Goal: Use online tool/utility: Utilize a website feature to perform a specific function

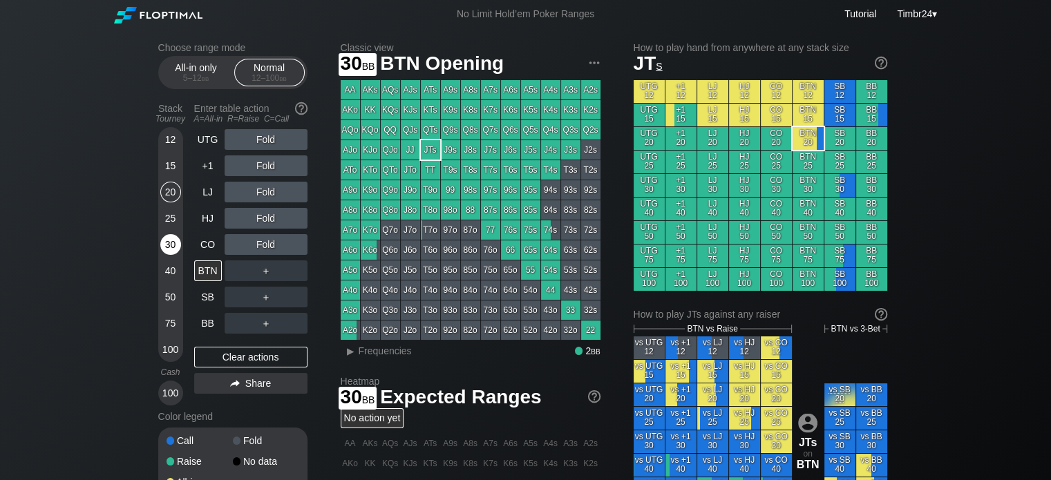
click at [164, 240] on div "30" at bounding box center [170, 244] width 21 height 21
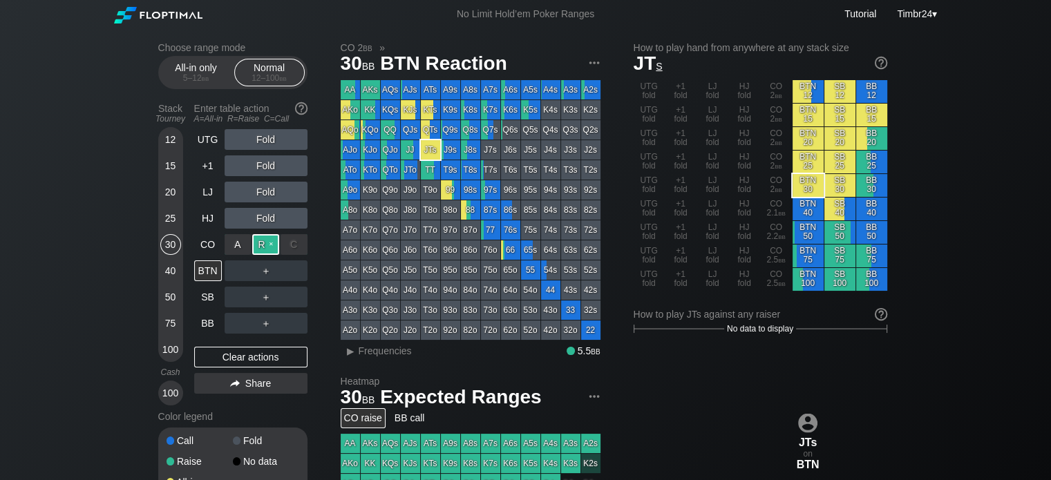
click at [260, 243] on div "R ✕" at bounding box center [265, 244] width 27 height 21
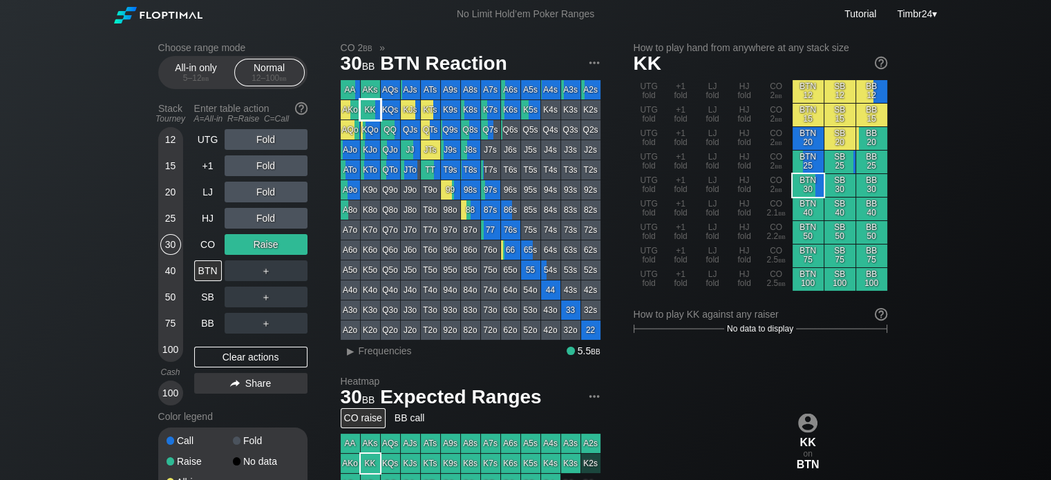
click at [367, 115] on div "KK" at bounding box center [370, 109] width 19 height 19
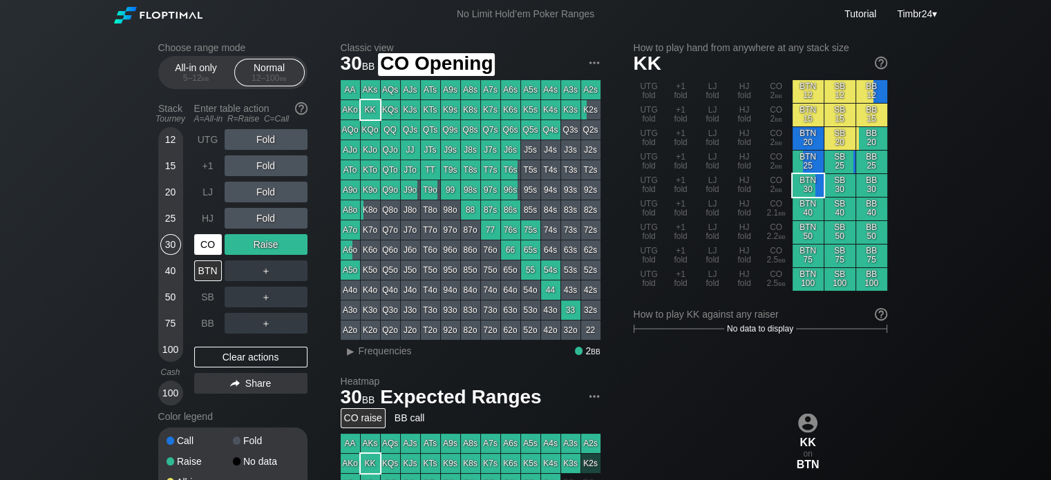
click at [203, 242] on div "CO" at bounding box center [208, 244] width 28 height 21
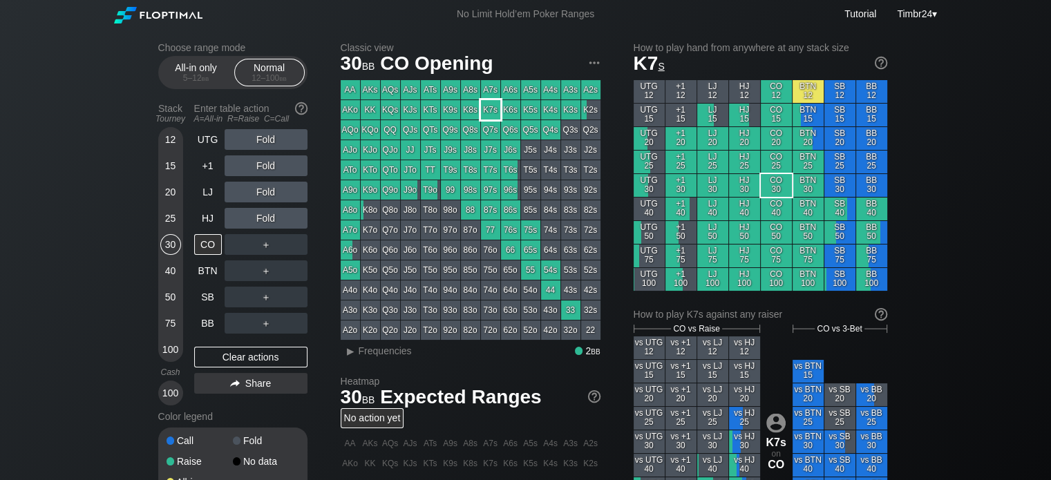
click at [483, 115] on div "K7s" at bounding box center [490, 109] width 19 height 19
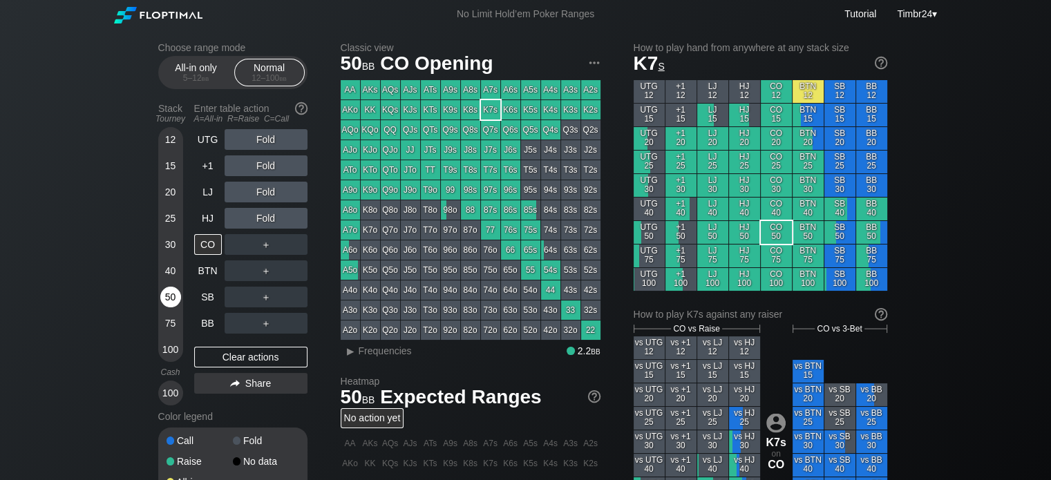
click at [175, 295] on div "50" at bounding box center [170, 297] width 21 height 21
click at [165, 267] on div "40" at bounding box center [170, 270] width 21 height 21
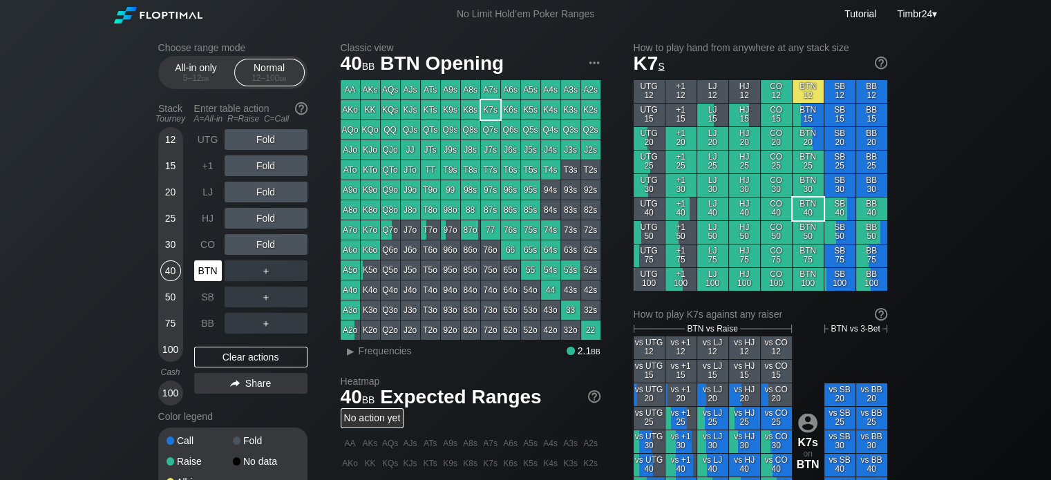
click at [203, 270] on div "BTN" at bounding box center [208, 270] width 28 height 21
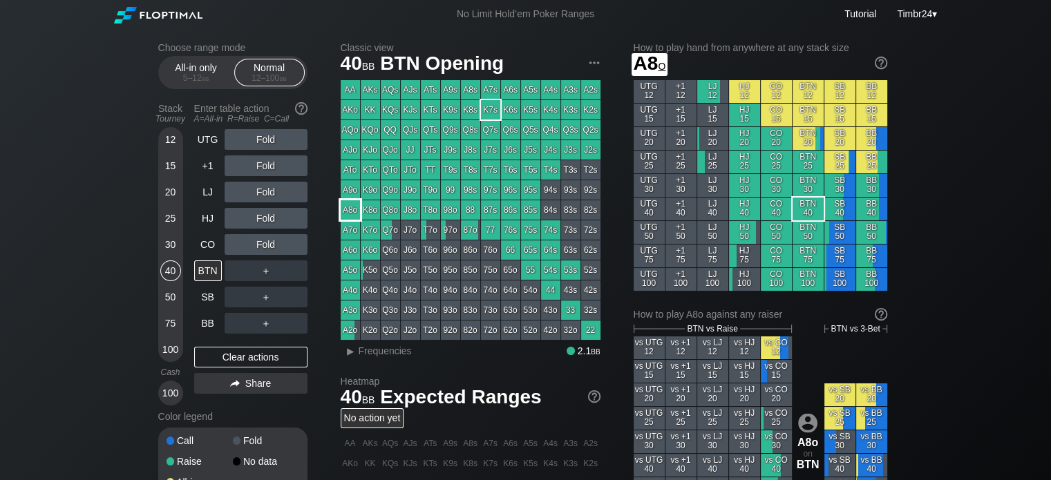
click at [346, 209] on div "A8o" at bounding box center [350, 209] width 19 height 19
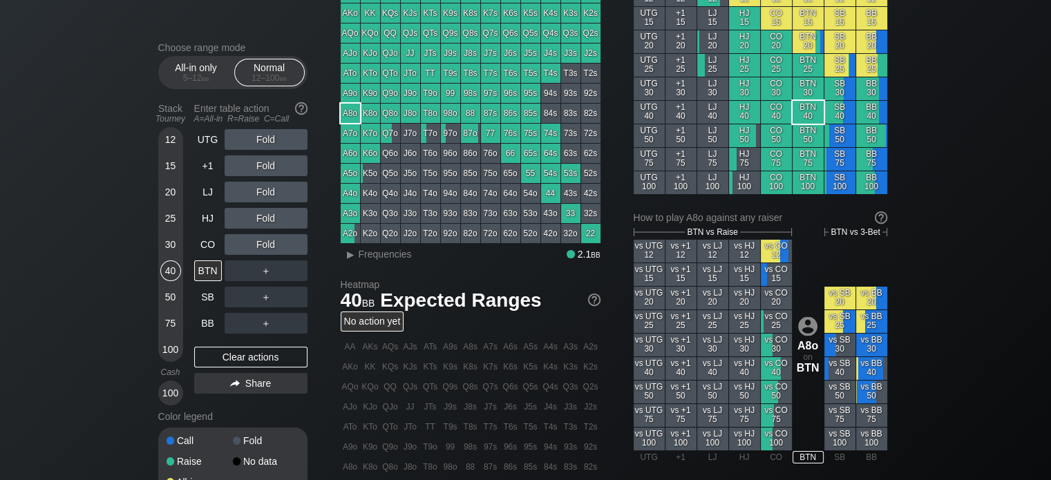
scroll to position [96, 0]
click at [258, 245] on div "R ✕" at bounding box center [265, 244] width 27 height 21
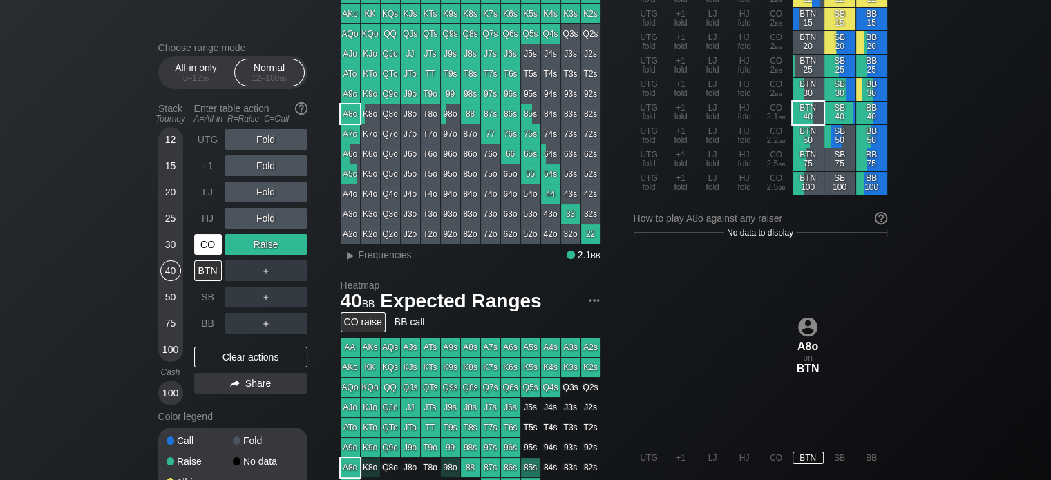
click at [207, 240] on div "CO" at bounding box center [208, 244] width 28 height 21
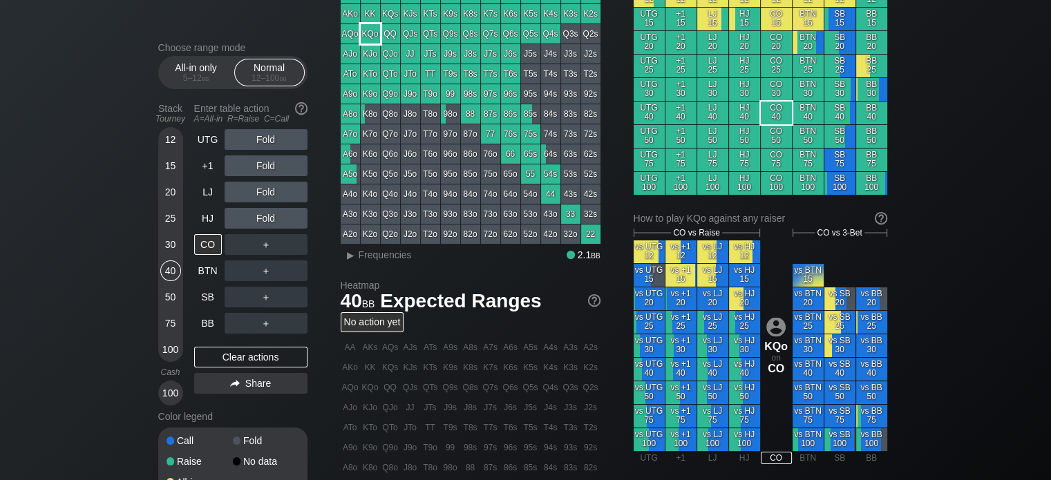
click at [374, 41] on div "KQo" at bounding box center [370, 33] width 19 height 19
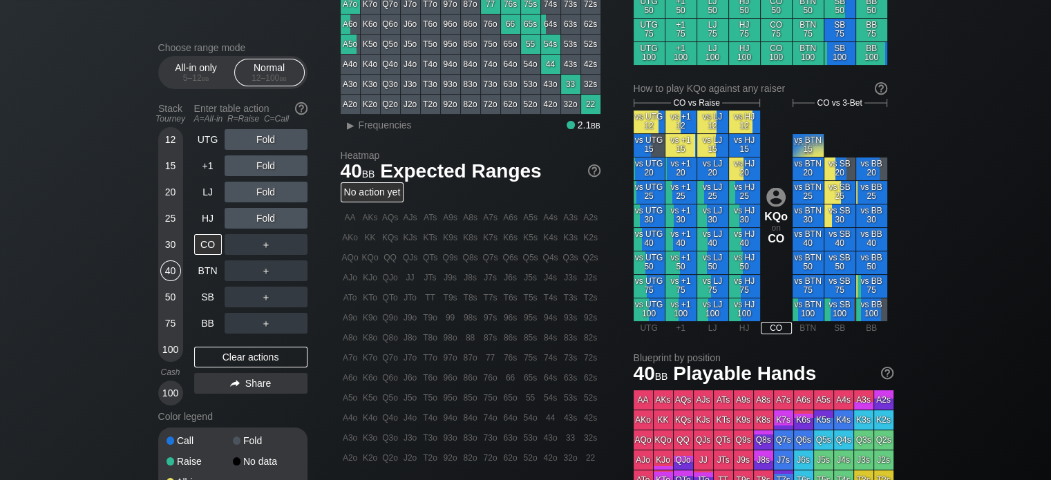
scroll to position [225, 0]
click at [232, 271] on div "A ✕" at bounding box center [237, 270] width 27 height 21
click at [210, 251] on div "CO" at bounding box center [208, 244] width 28 height 21
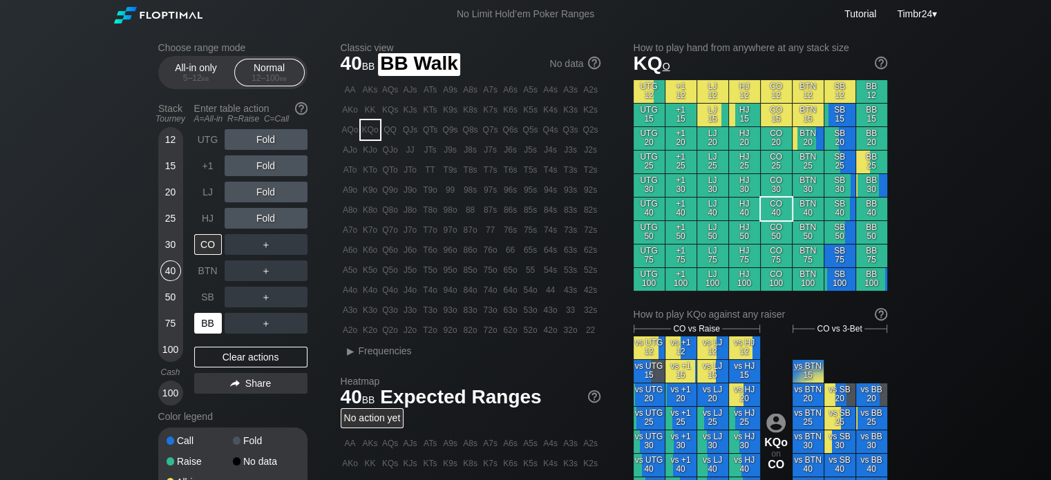
click at [204, 322] on div "BB" at bounding box center [208, 323] width 28 height 21
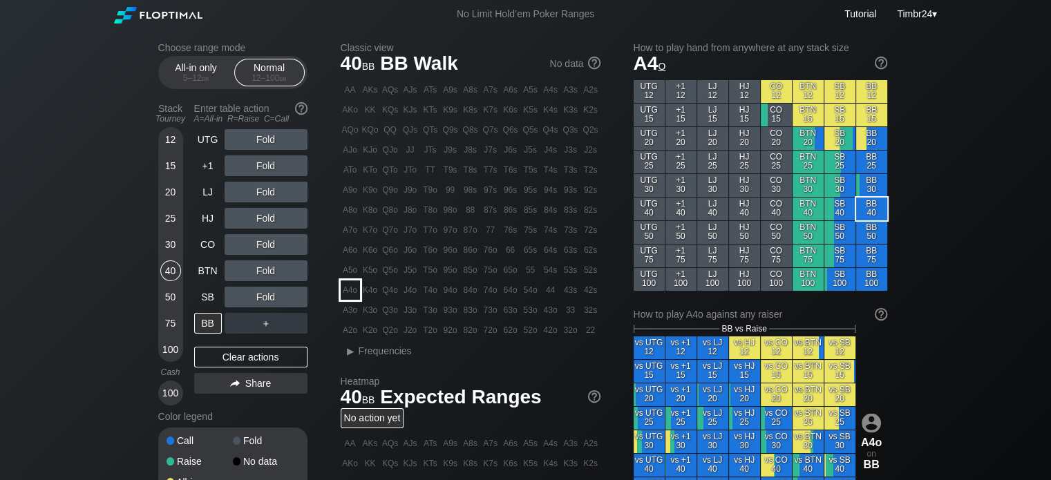
click at [347, 288] on div "A4o" at bounding box center [350, 289] width 19 height 19
click at [262, 245] on div "R ✕" at bounding box center [265, 244] width 27 height 21
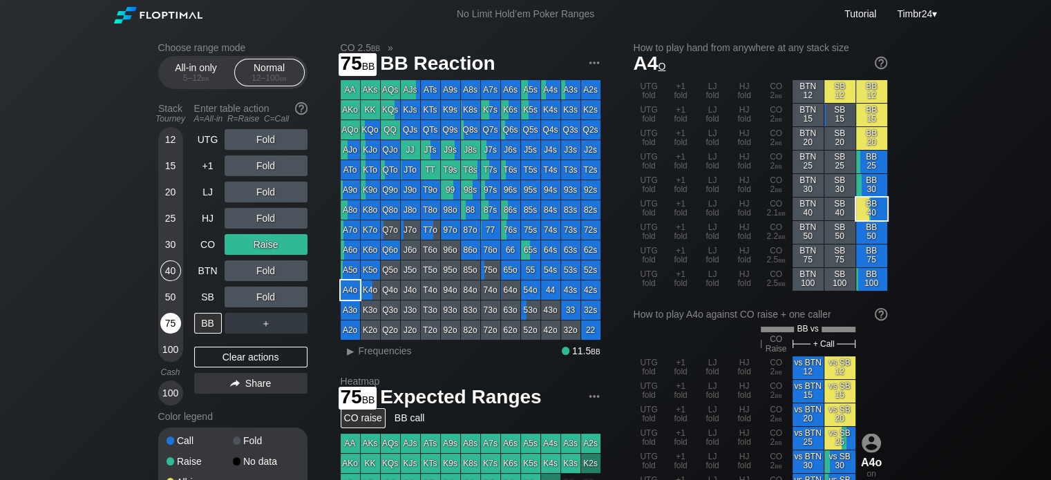
click at [173, 316] on div "75" at bounding box center [170, 323] width 21 height 21
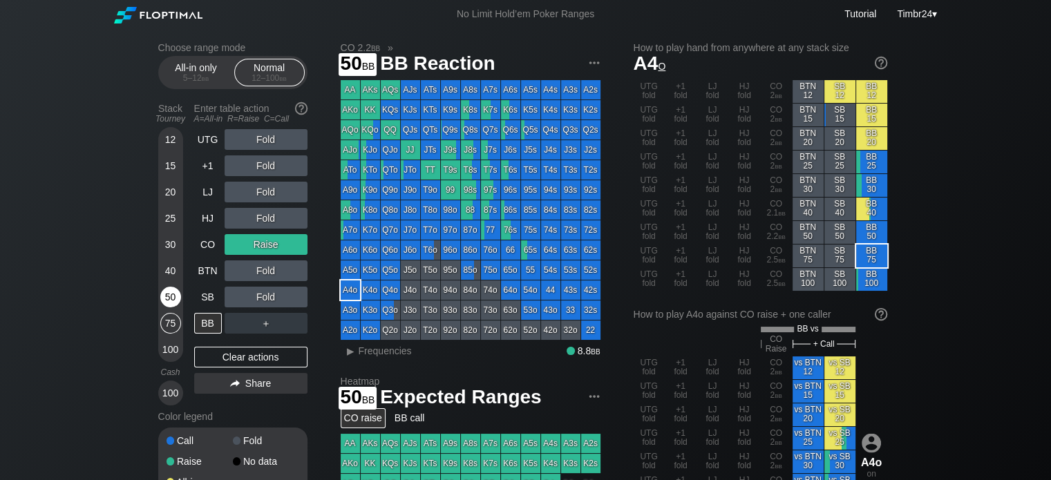
click at [166, 299] on div "50" at bounding box center [170, 297] width 21 height 21
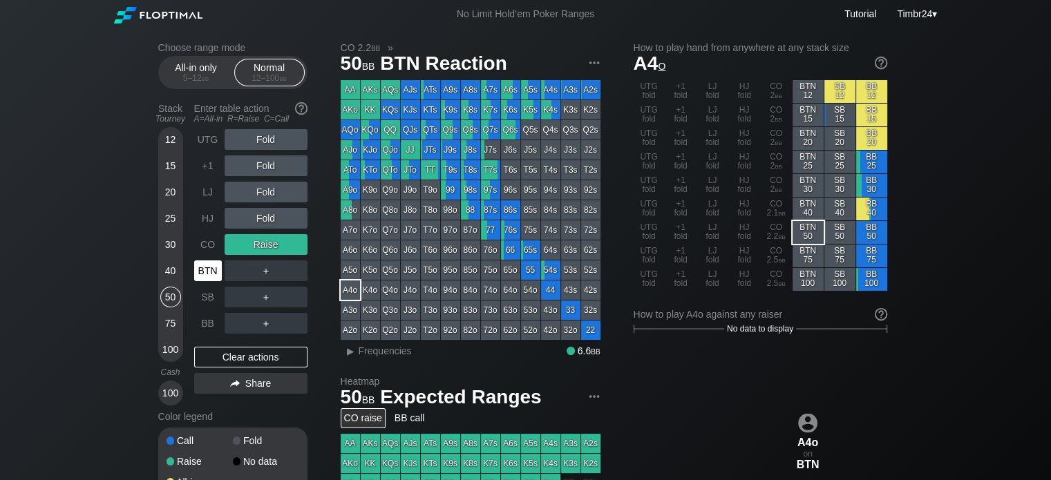
click at [200, 275] on div "BTN" at bounding box center [208, 270] width 28 height 21
click at [262, 238] on div "R ✕" at bounding box center [265, 244] width 27 height 21
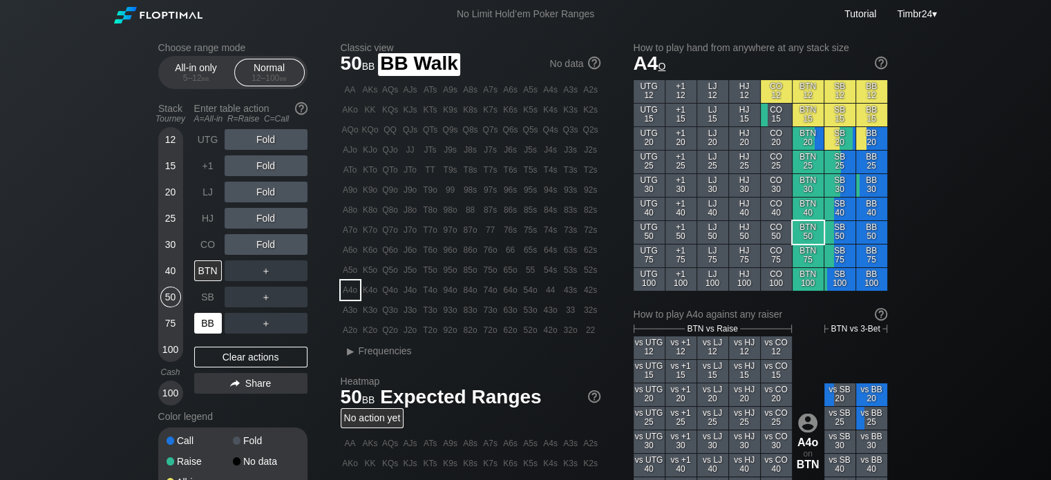
click at [204, 325] on div "BB" at bounding box center [208, 323] width 28 height 21
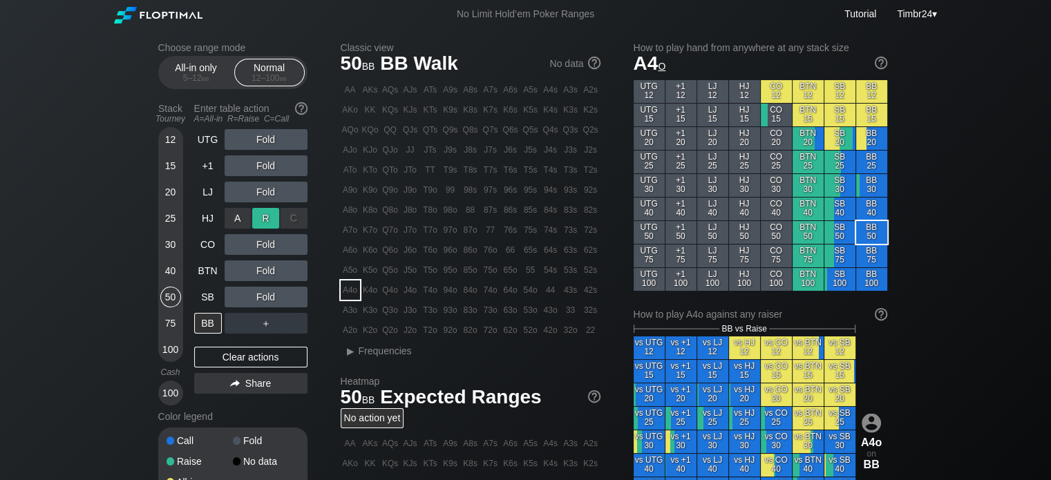
click at [268, 218] on div "R ✕" at bounding box center [265, 218] width 27 height 21
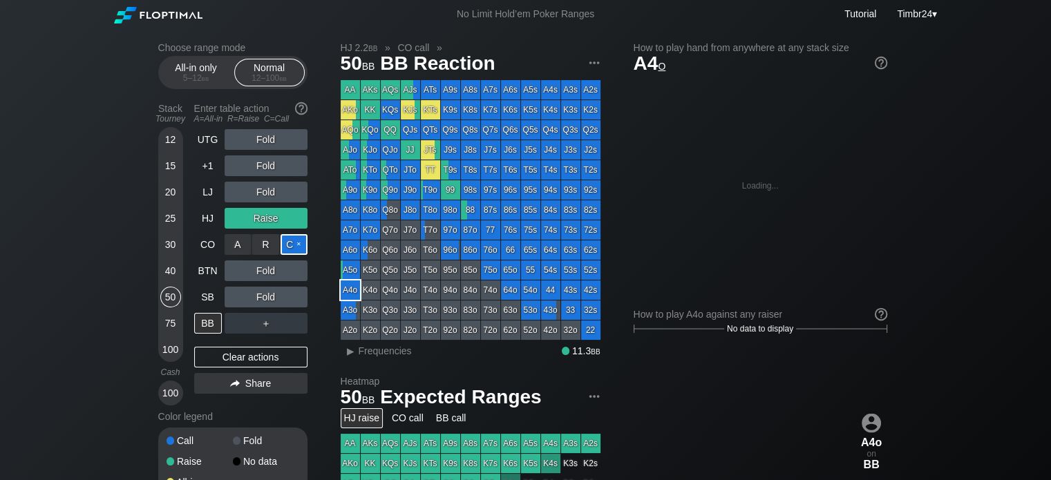
click at [293, 249] on div "C ✕" at bounding box center [293, 244] width 27 height 21
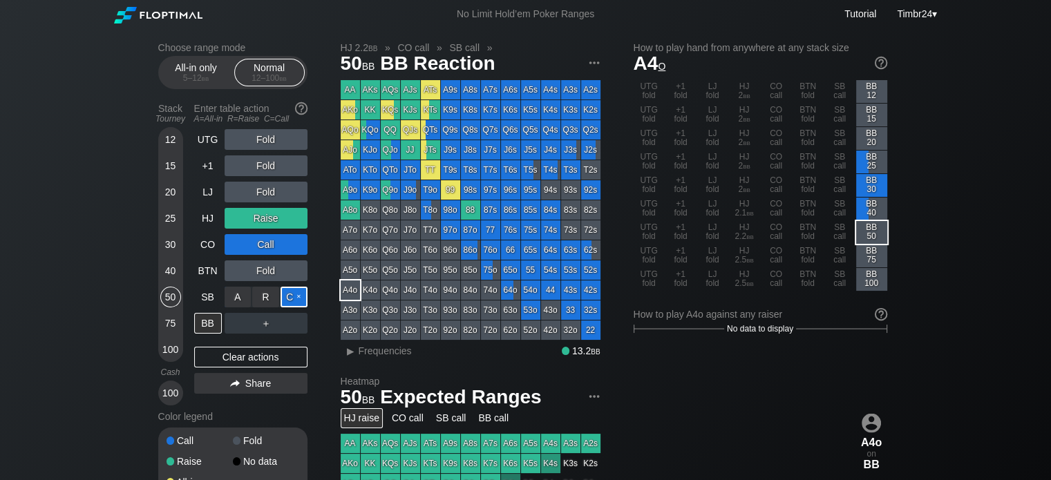
click at [289, 294] on div "C ✕" at bounding box center [293, 297] width 27 height 21
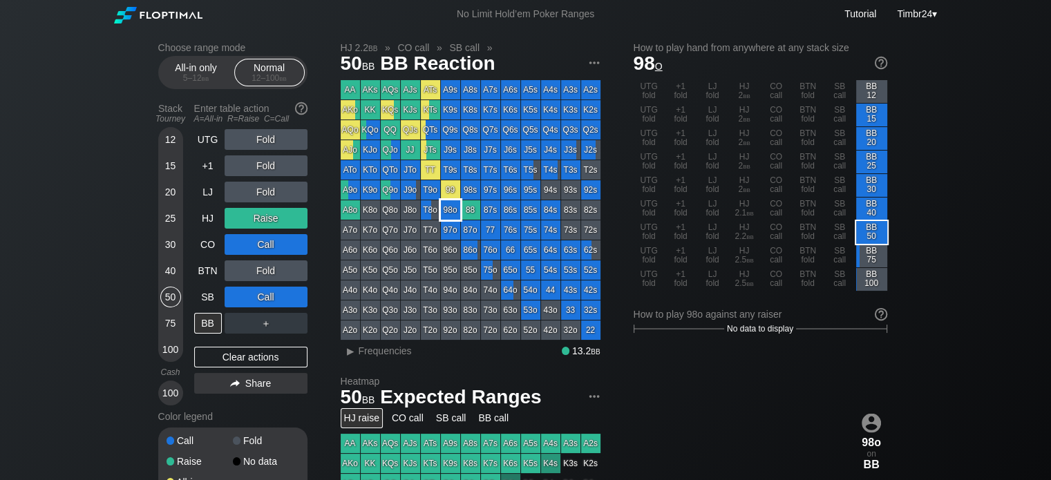
click at [445, 208] on div "98o" at bounding box center [450, 209] width 19 height 19
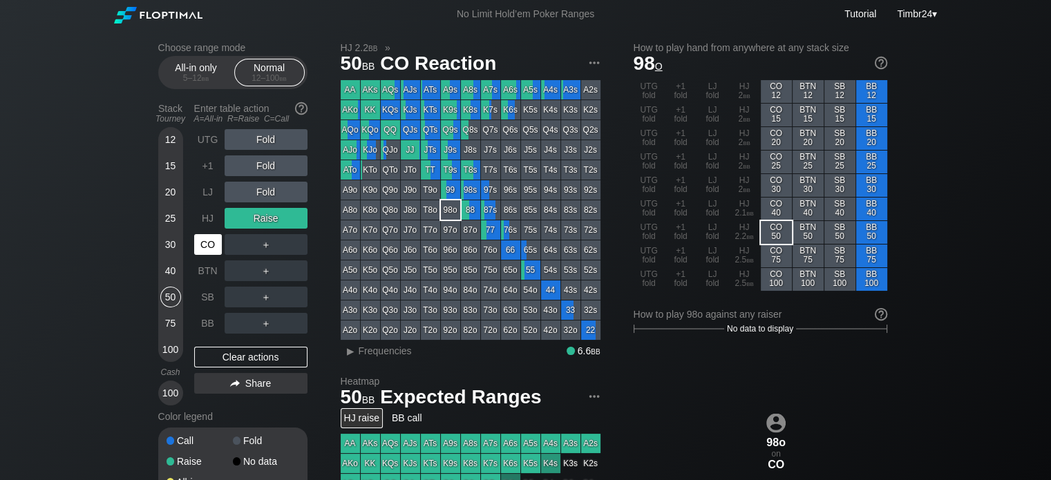
click at [207, 245] on div "CO" at bounding box center [208, 244] width 28 height 21
click at [262, 223] on div "R ✕" at bounding box center [265, 218] width 27 height 21
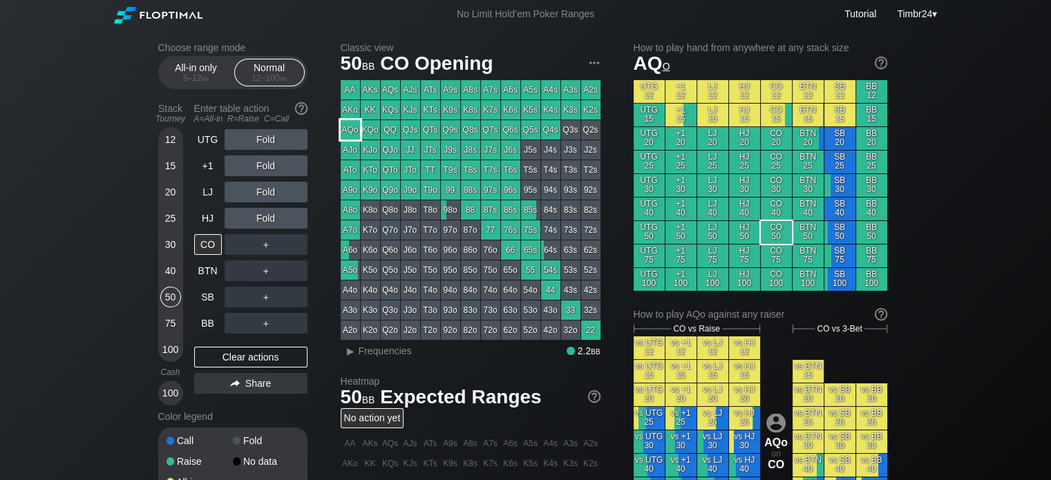
click at [345, 127] on div "AQo" at bounding box center [350, 129] width 19 height 19
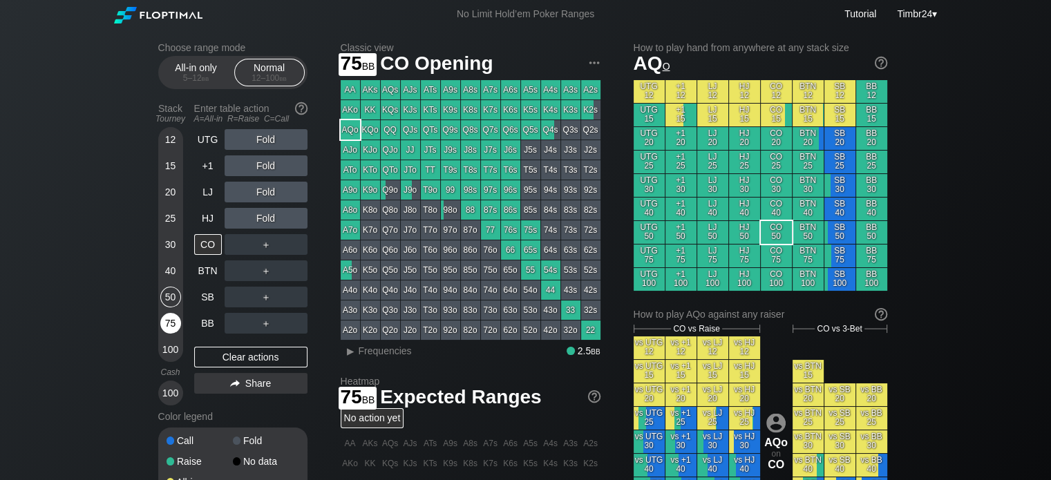
click at [172, 326] on div "75" at bounding box center [170, 323] width 21 height 21
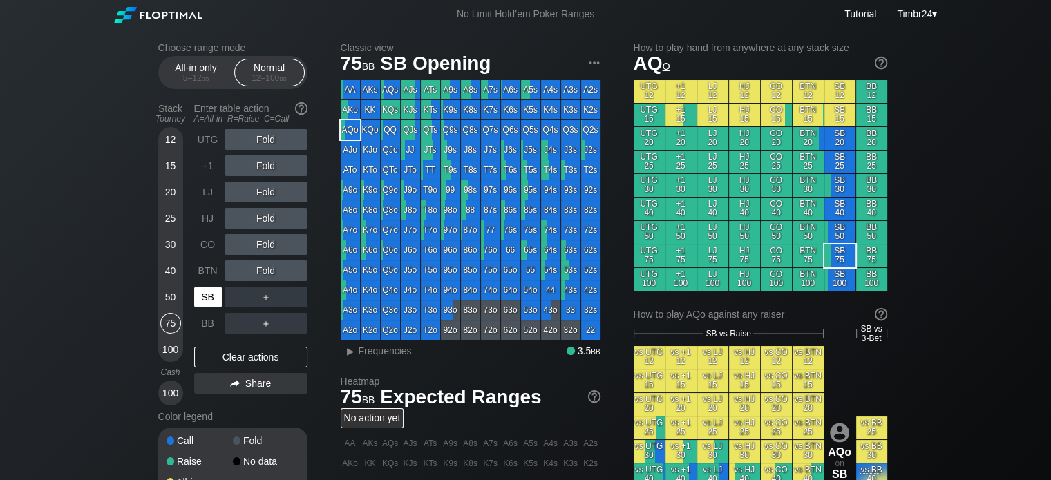
click at [202, 296] on div "SB" at bounding box center [208, 297] width 28 height 21
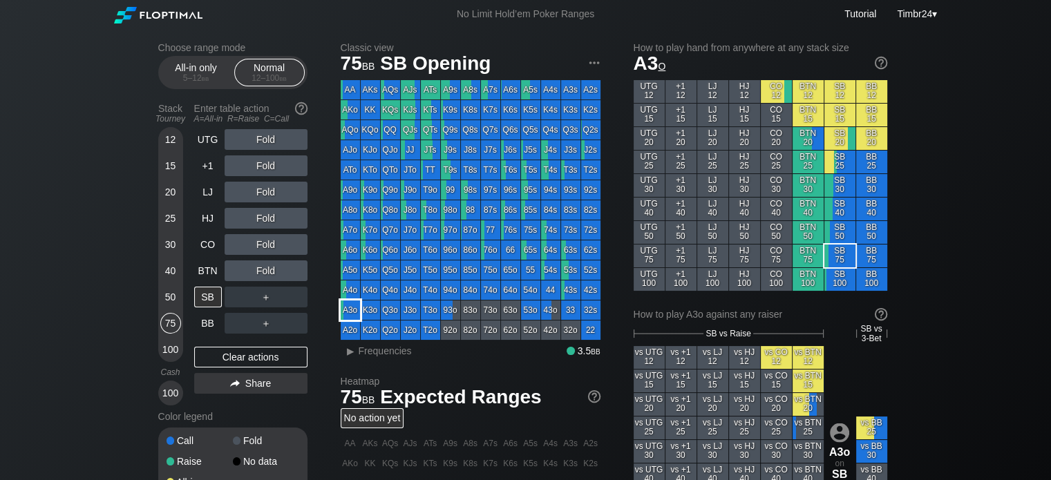
click at [356, 307] on div "A3o" at bounding box center [350, 309] width 19 height 19
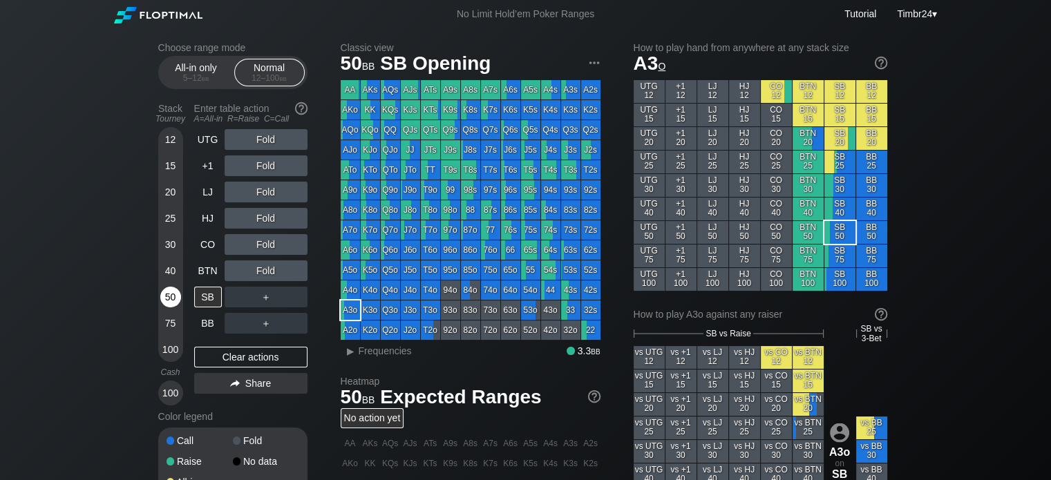
click at [164, 292] on div "50" at bounding box center [170, 297] width 21 height 21
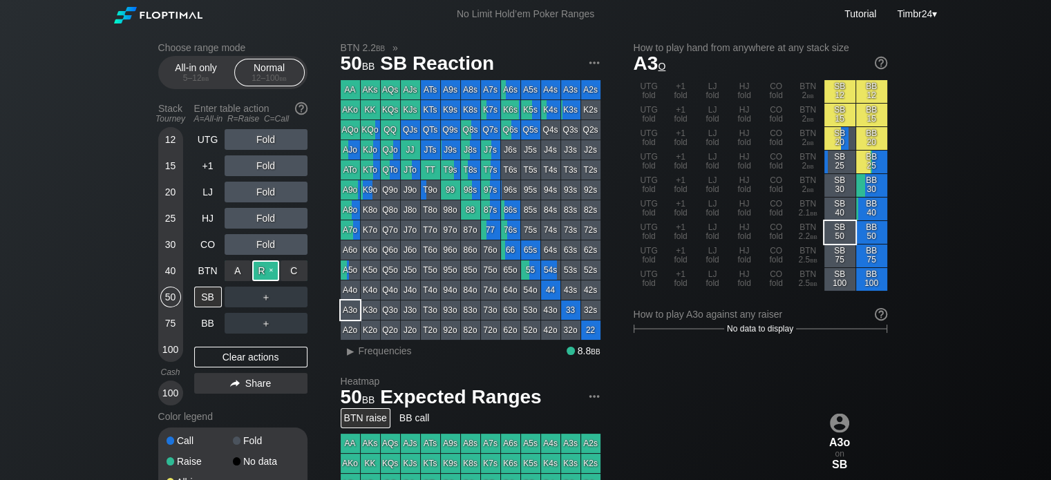
click at [267, 262] on div "R ✕" at bounding box center [265, 270] width 27 height 21
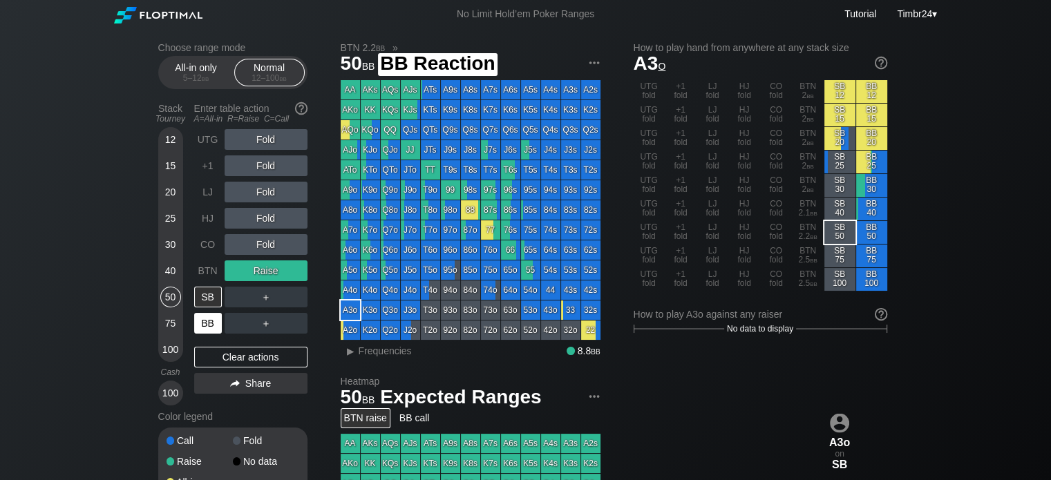
click at [205, 326] on div "BB" at bounding box center [208, 323] width 28 height 21
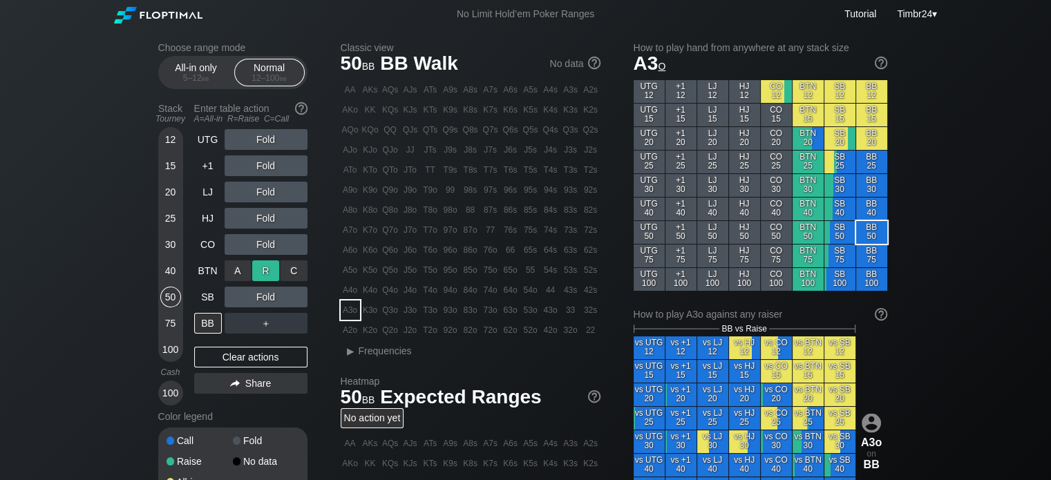
click at [271, 263] on div "R ✕" at bounding box center [265, 270] width 27 height 21
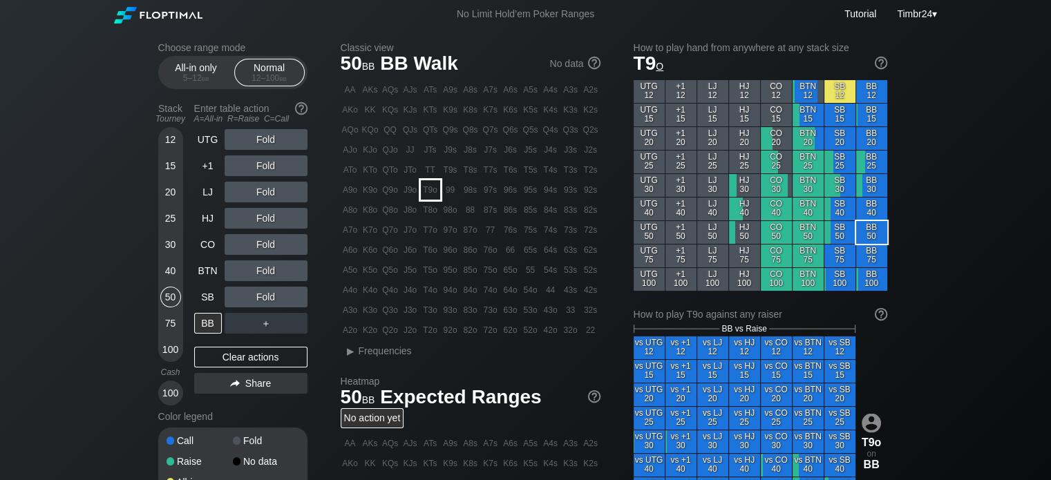
click at [430, 191] on div "T9o" at bounding box center [430, 189] width 19 height 19
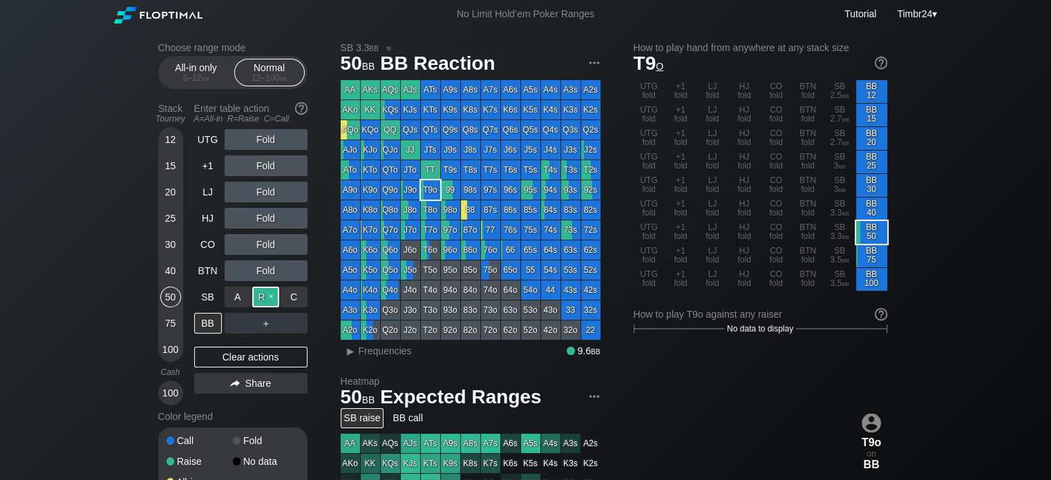
click at [261, 289] on div "R ✕" at bounding box center [265, 297] width 27 height 21
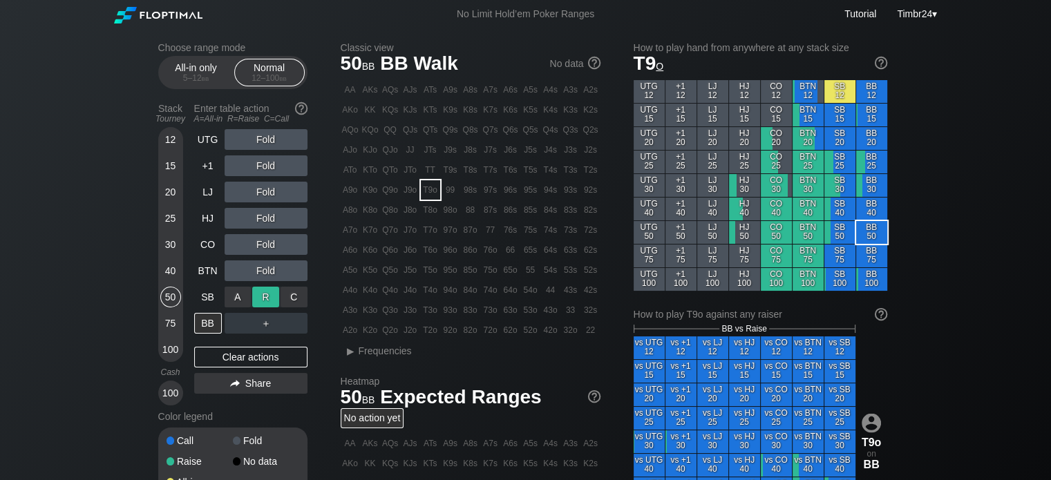
click at [261, 289] on div "R ✕" at bounding box center [265, 297] width 27 height 21
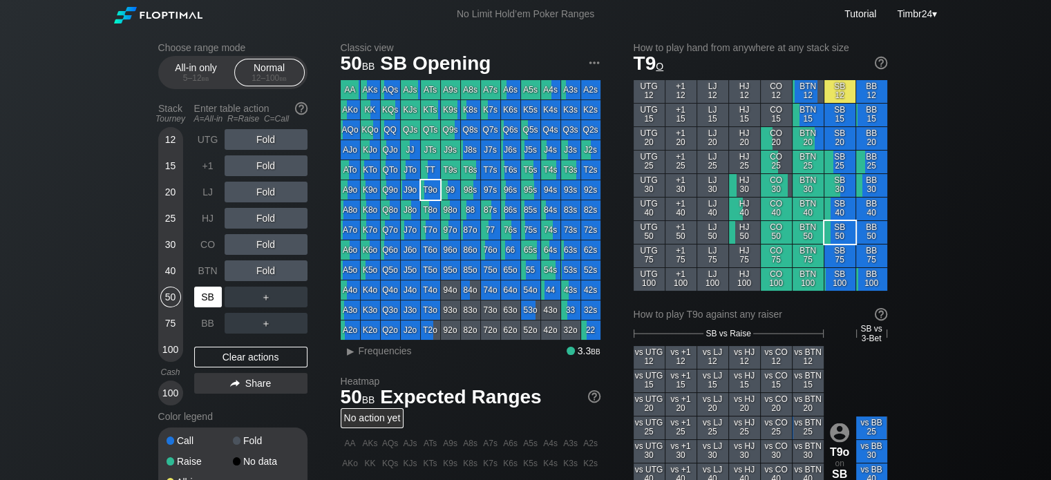
click at [205, 294] on div "SB" at bounding box center [208, 297] width 28 height 21
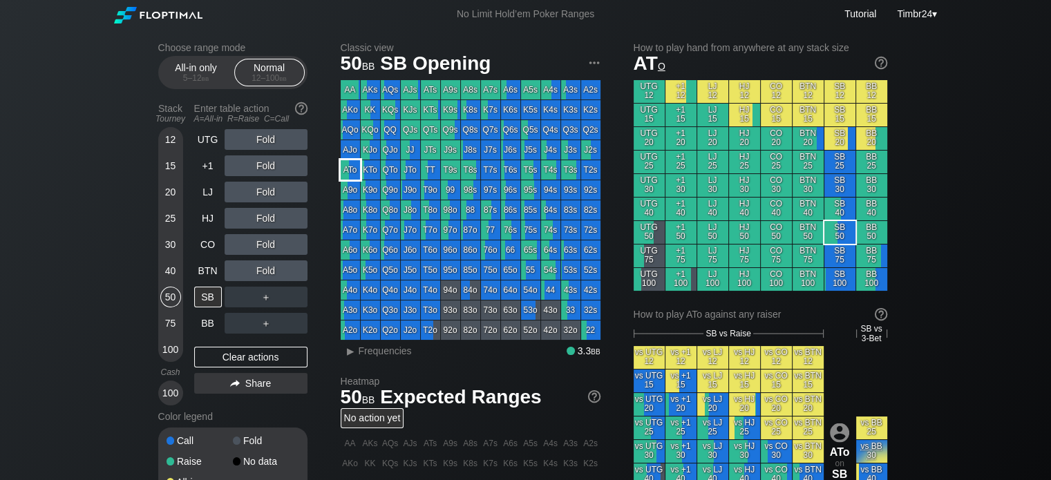
click at [353, 162] on div "ATo" at bounding box center [350, 169] width 19 height 19
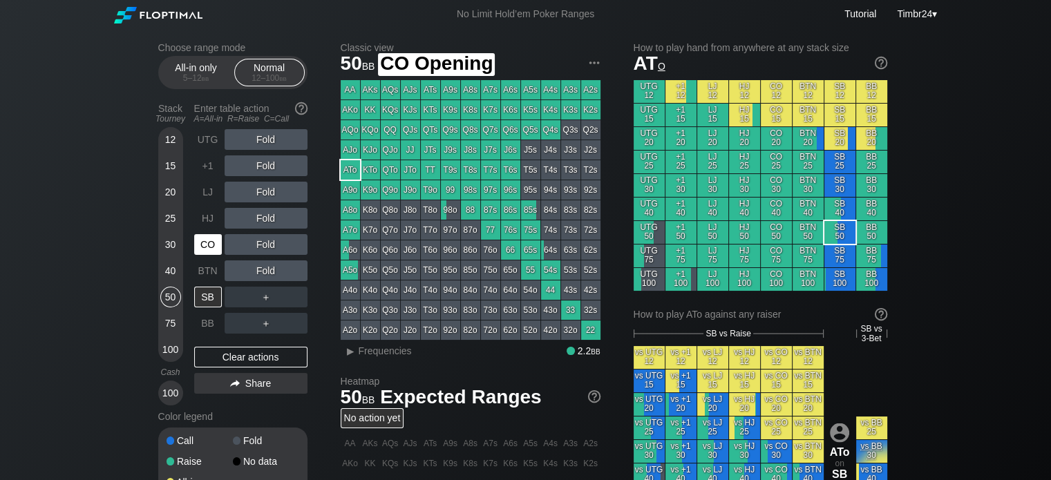
click at [207, 249] on div "CO" at bounding box center [208, 244] width 28 height 21
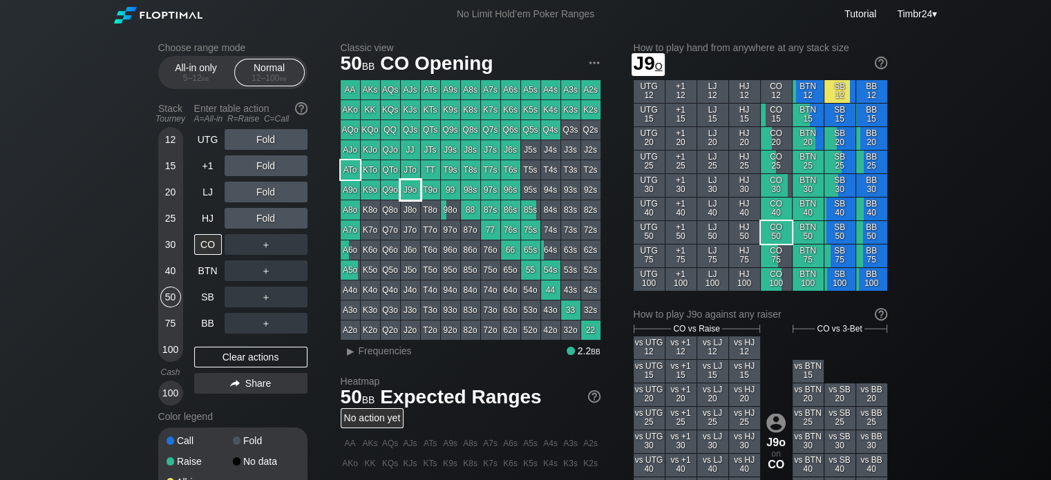
click at [412, 186] on div "J9o" at bounding box center [410, 189] width 19 height 19
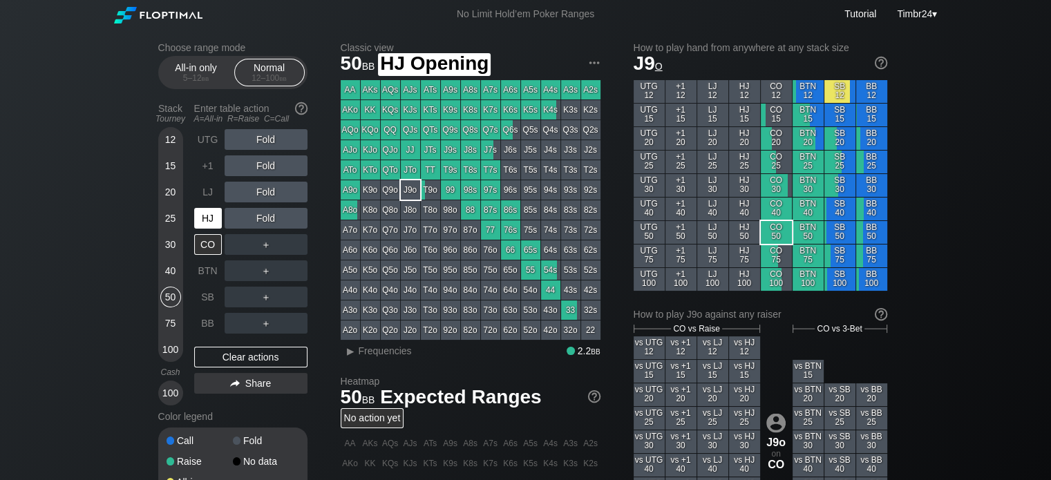
click at [207, 223] on div "HJ" at bounding box center [208, 218] width 28 height 21
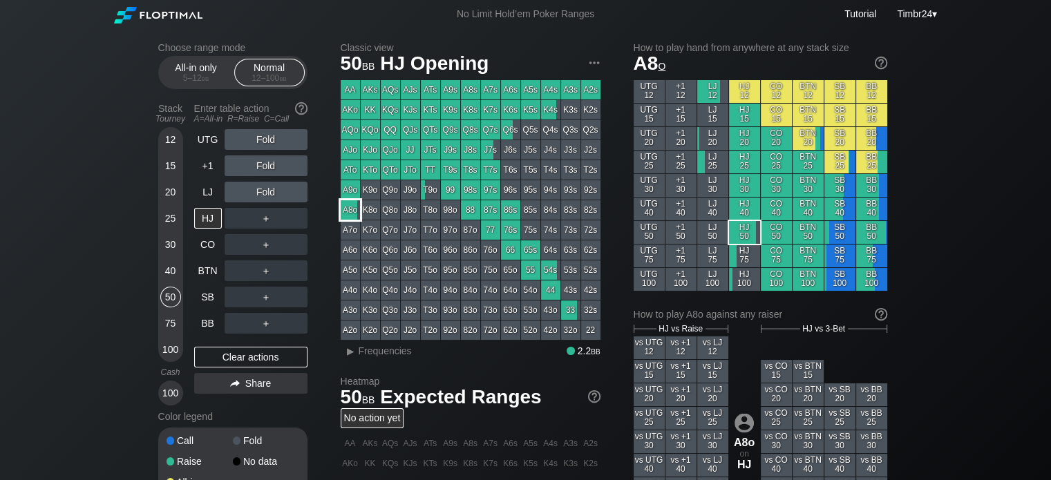
click at [348, 213] on div "A8o" at bounding box center [350, 209] width 19 height 19
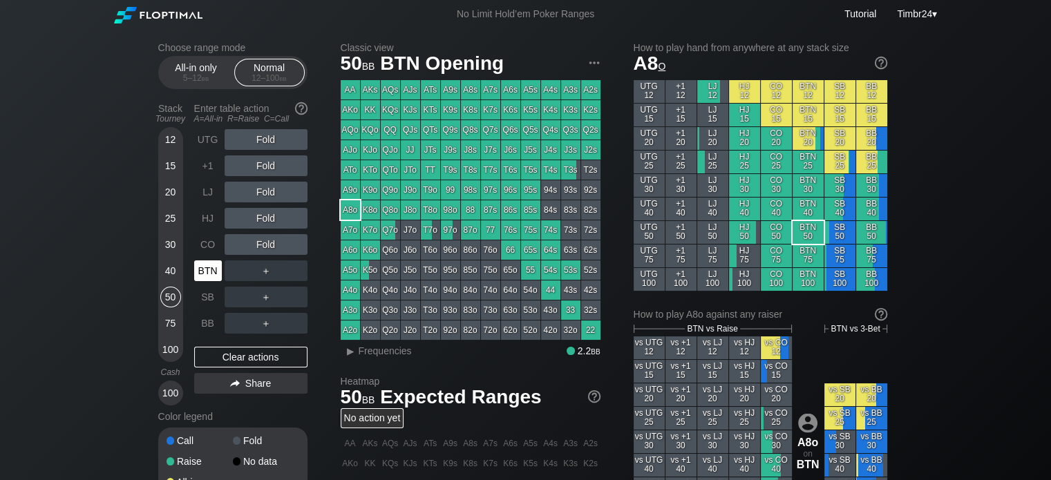
click at [210, 270] on div "BTN" at bounding box center [208, 270] width 28 height 21
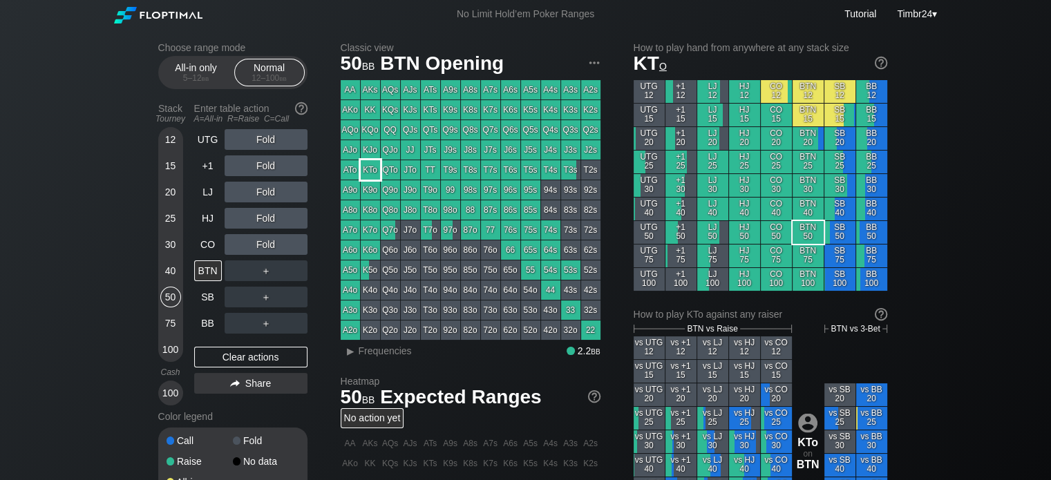
click at [375, 173] on div "KTo" at bounding box center [370, 169] width 19 height 19
click at [271, 140] on div "R ✕" at bounding box center [265, 139] width 27 height 21
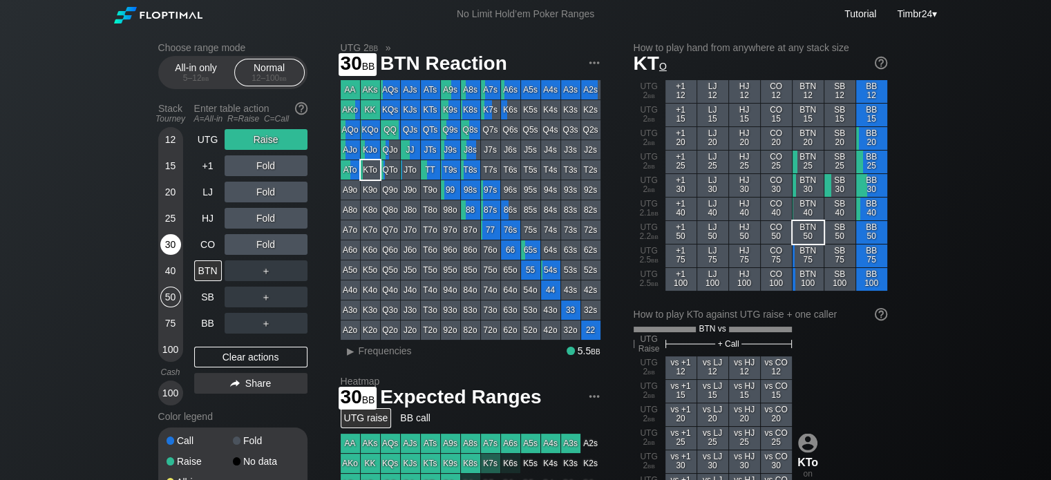
click at [169, 235] on div "30" at bounding box center [170, 244] width 21 height 21
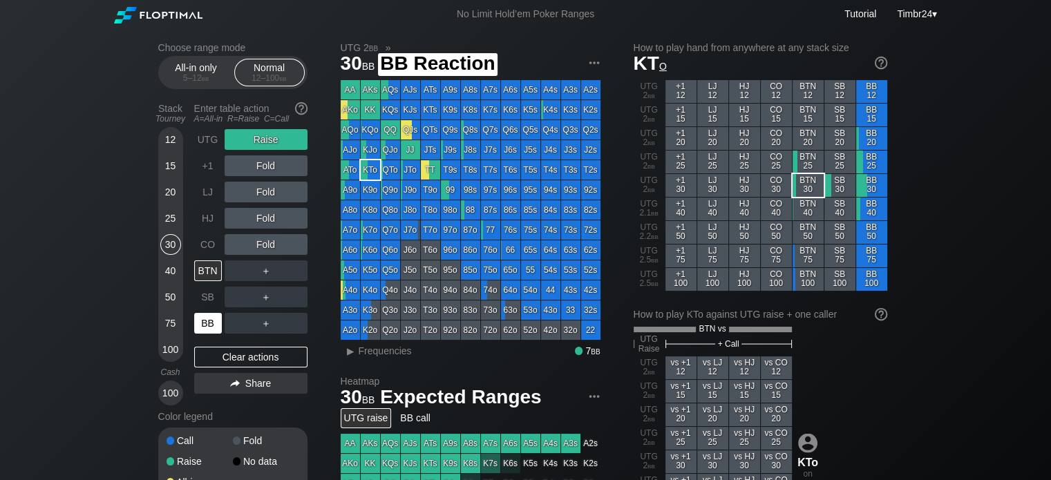
click at [203, 329] on div "BB" at bounding box center [208, 323] width 28 height 21
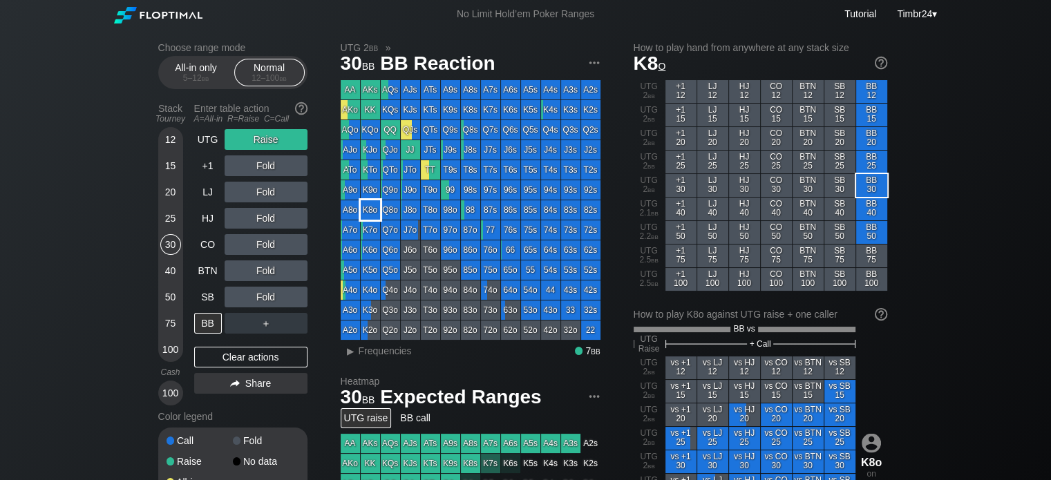
click at [370, 209] on div "K8o" at bounding box center [370, 209] width 19 height 19
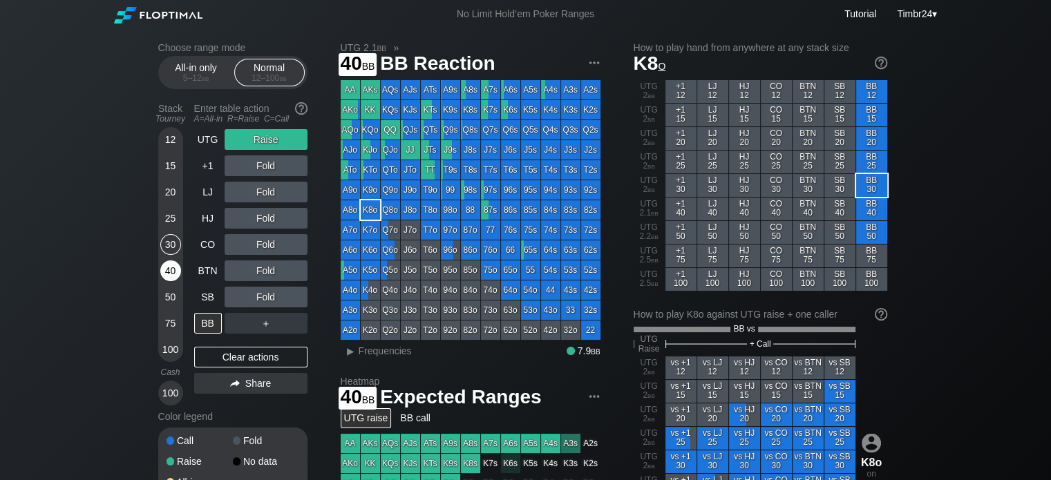
click at [166, 267] on div "40" at bounding box center [170, 270] width 21 height 21
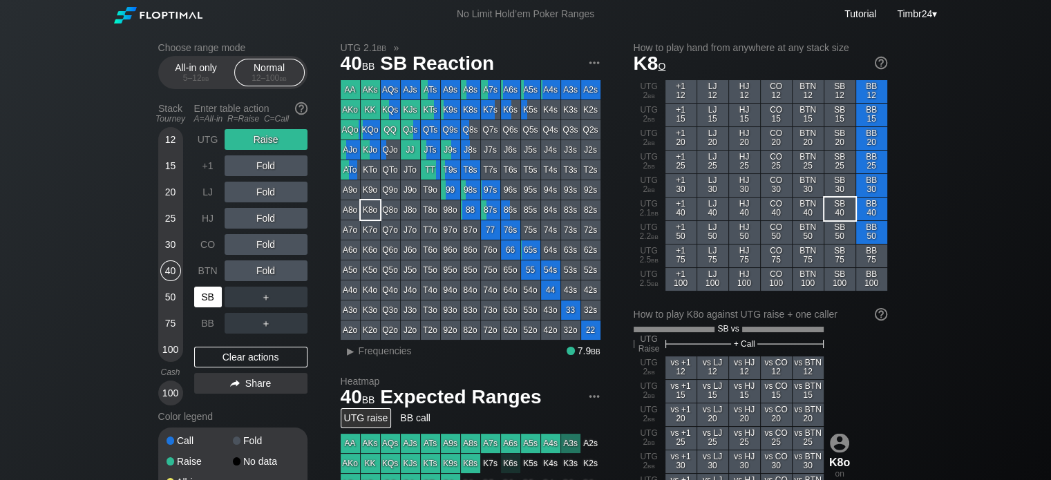
click at [204, 298] on div "SB" at bounding box center [208, 297] width 28 height 21
click at [267, 144] on div "R ✕" at bounding box center [265, 139] width 27 height 21
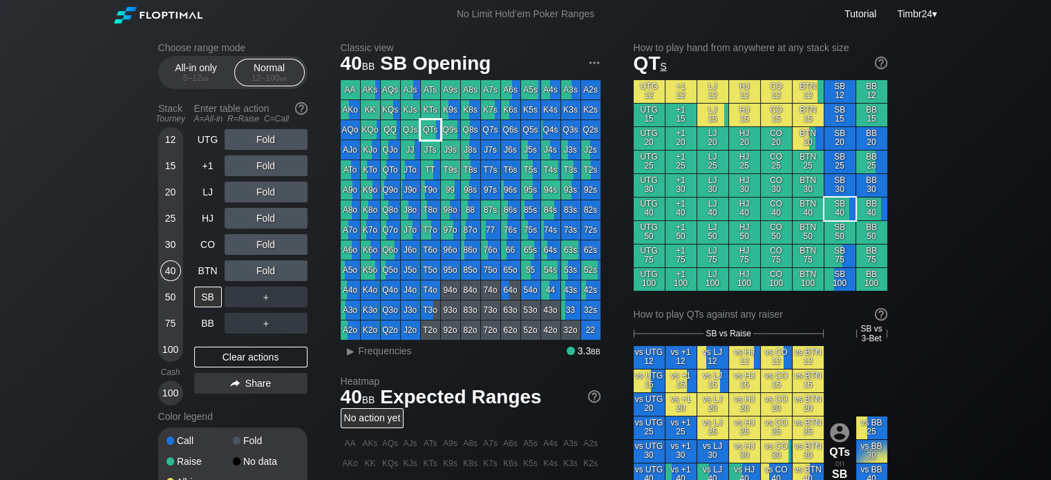
click at [428, 125] on div "QTs" at bounding box center [430, 129] width 19 height 19
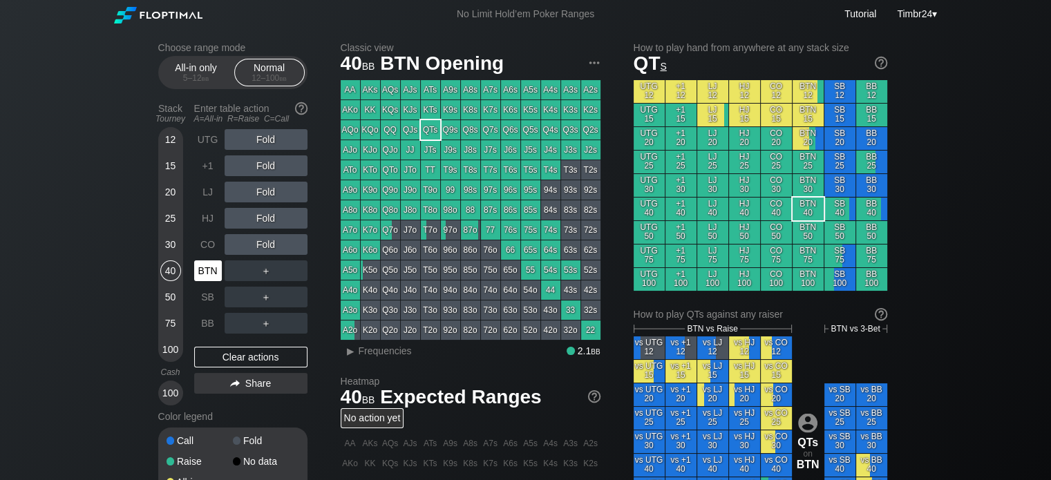
click at [209, 273] on div "BTN" at bounding box center [208, 270] width 28 height 21
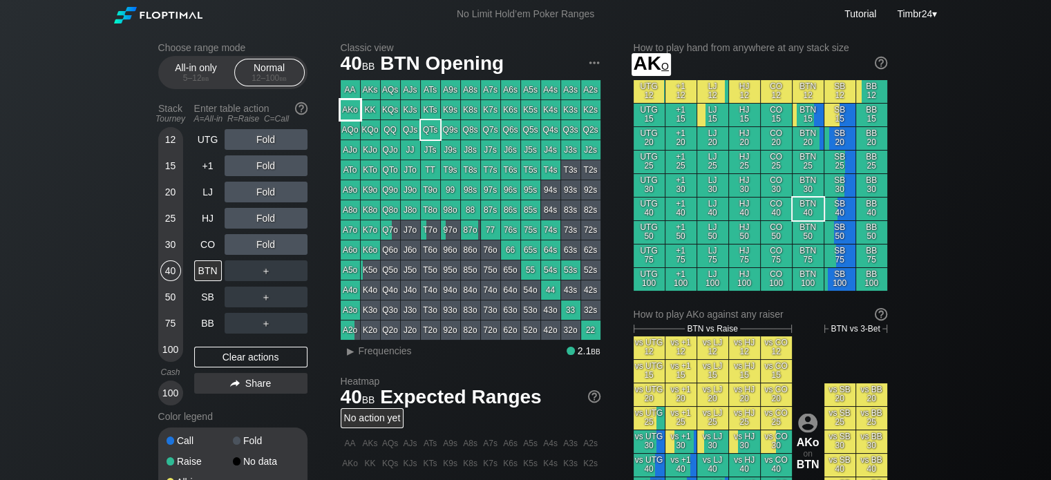
click at [349, 103] on div "AKo" at bounding box center [350, 109] width 19 height 19
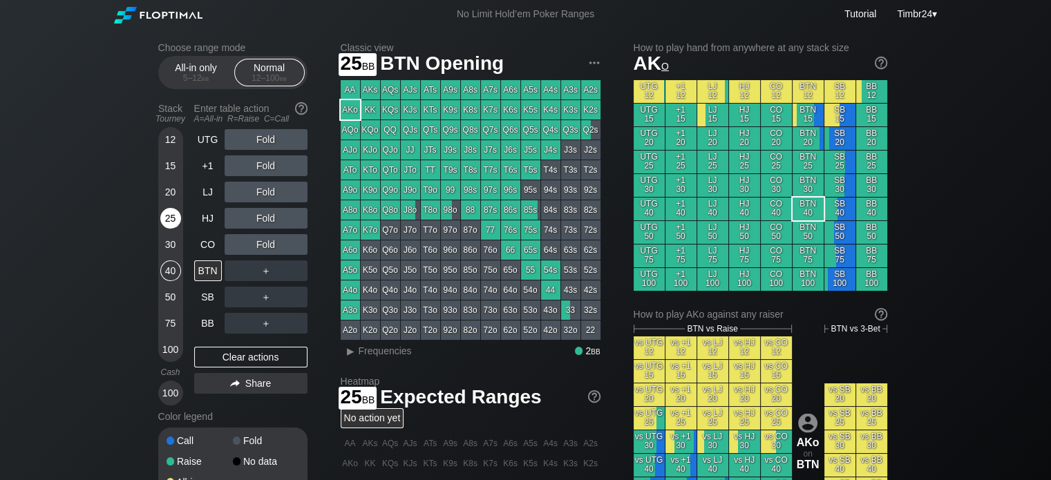
click at [173, 220] on div "25" at bounding box center [170, 218] width 21 height 21
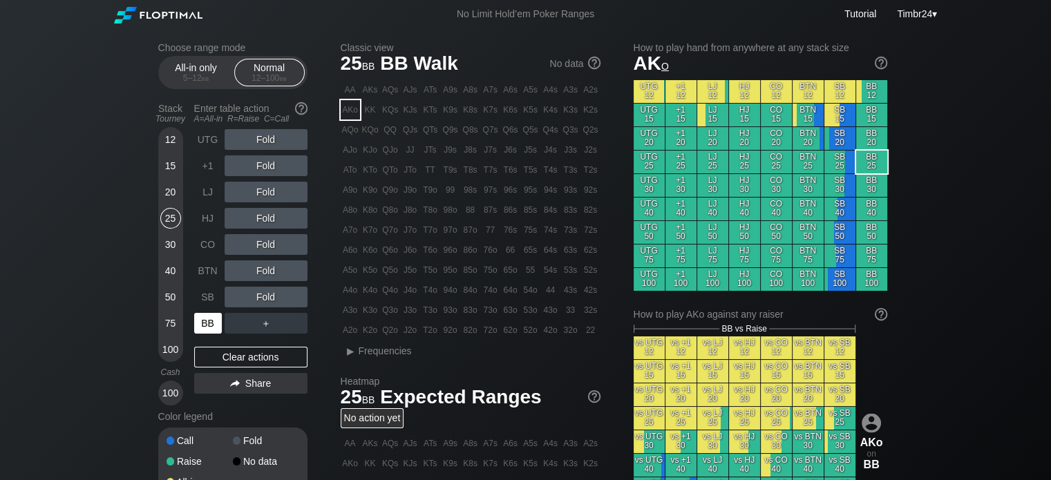
click at [202, 329] on div "BB" at bounding box center [208, 323] width 28 height 21
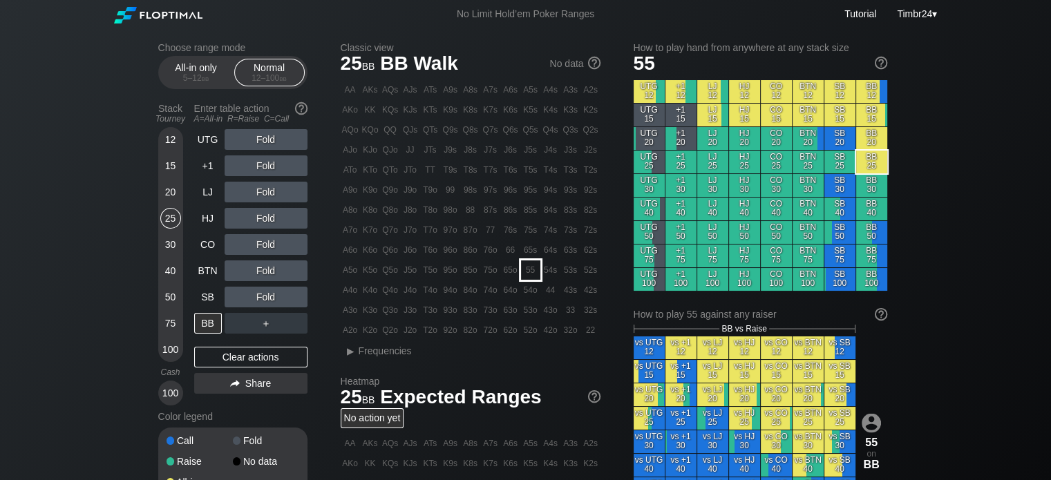
click at [538, 272] on div "55" at bounding box center [530, 269] width 19 height 19
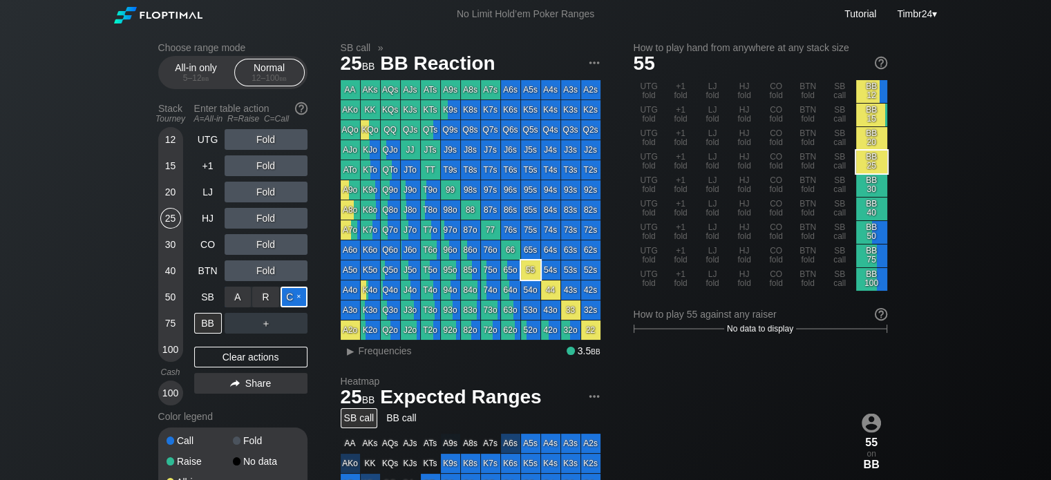
click at [285, 296] on div "C ✕" at bounding box center [293, 297] width 27 height 21
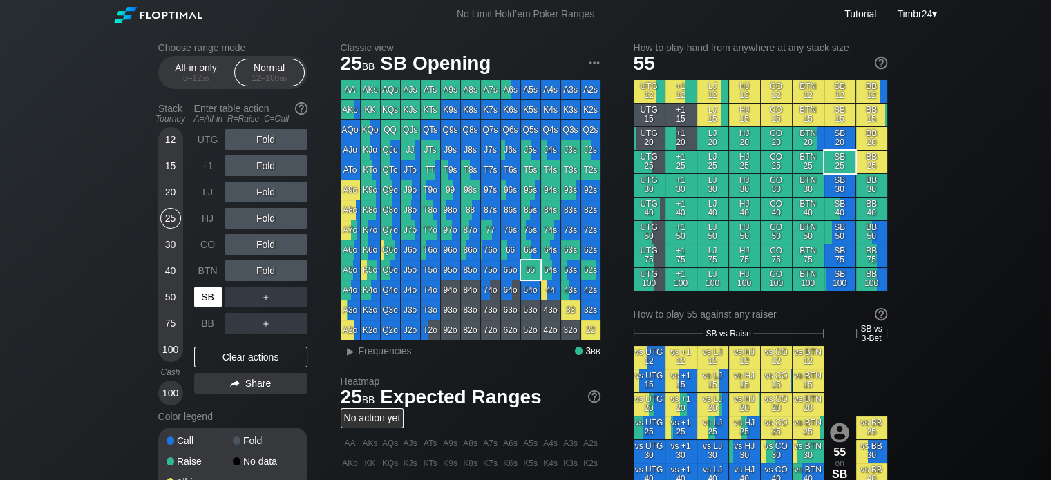
click at [203, 306] on div "SB" at bounding box center [208, 297] width 28 height 21
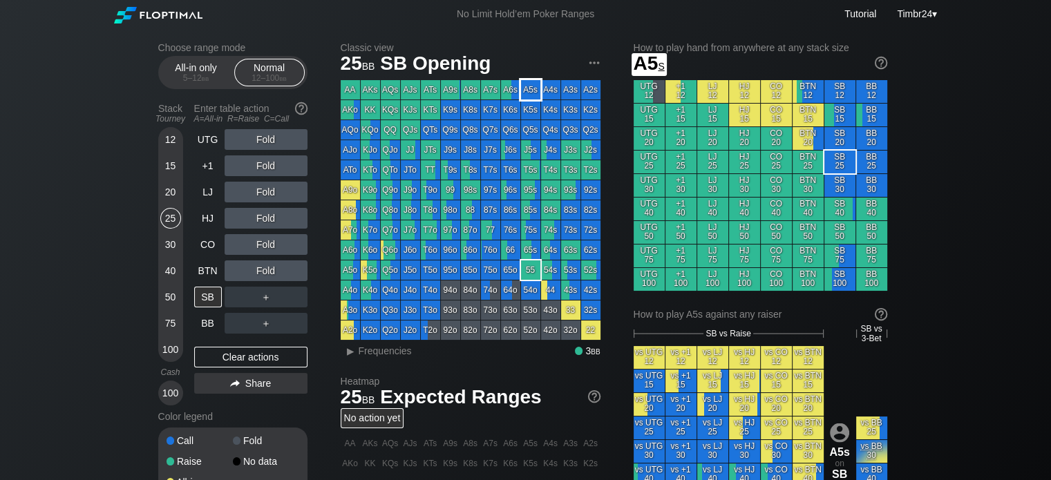
click at [527, 84] on div "A5s" at bounding box center [530, 89] width 19 height 19
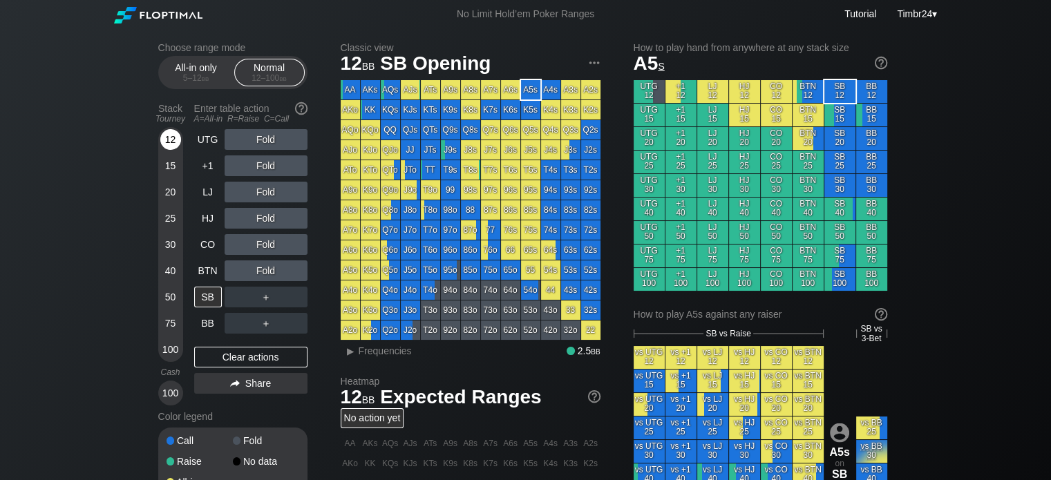
click at [161, 137] on div "12" at bounding box center [170, 139] width 21 height 21
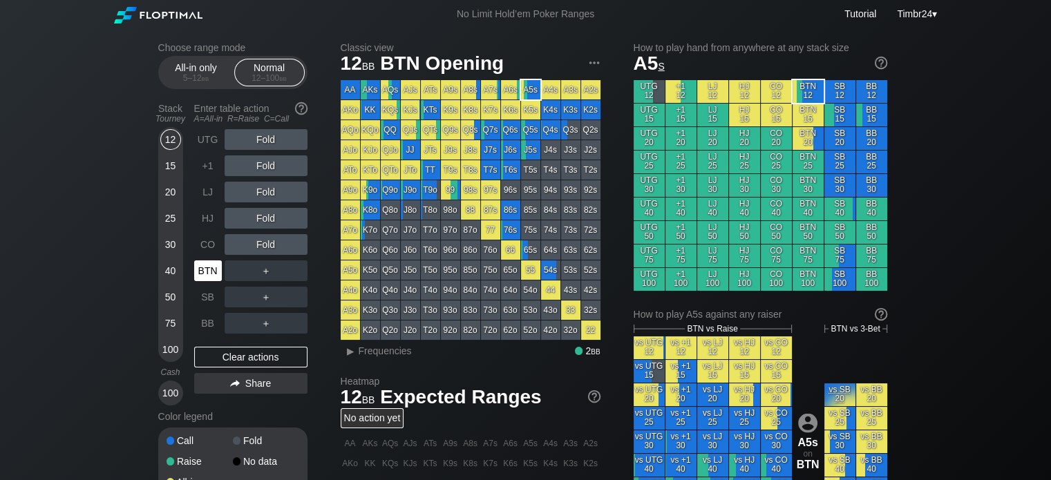
click at [206, 265] on div "BTN" at bounding box center [208, 270] width 28 height 21
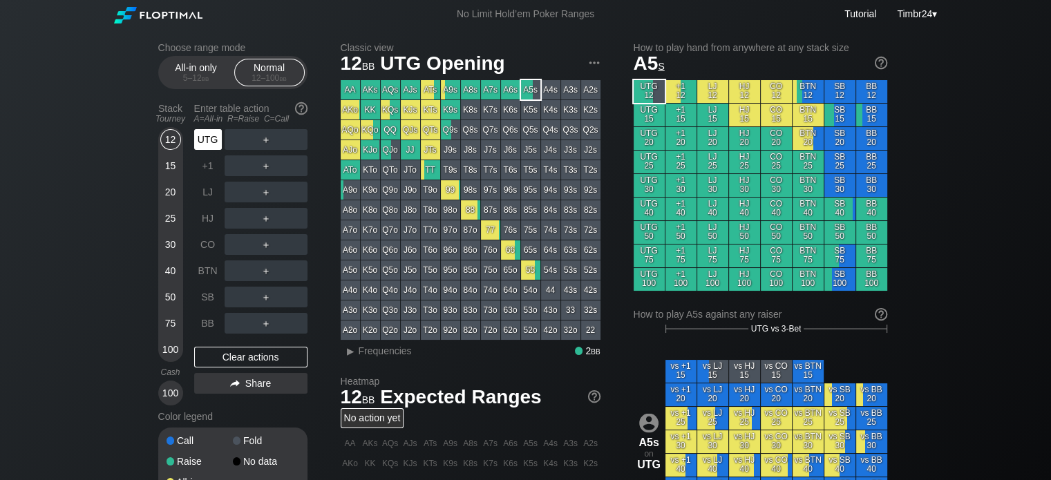
click at [212, 138] on div "UTG" at bounding box center [208, 139] width 28 height 21
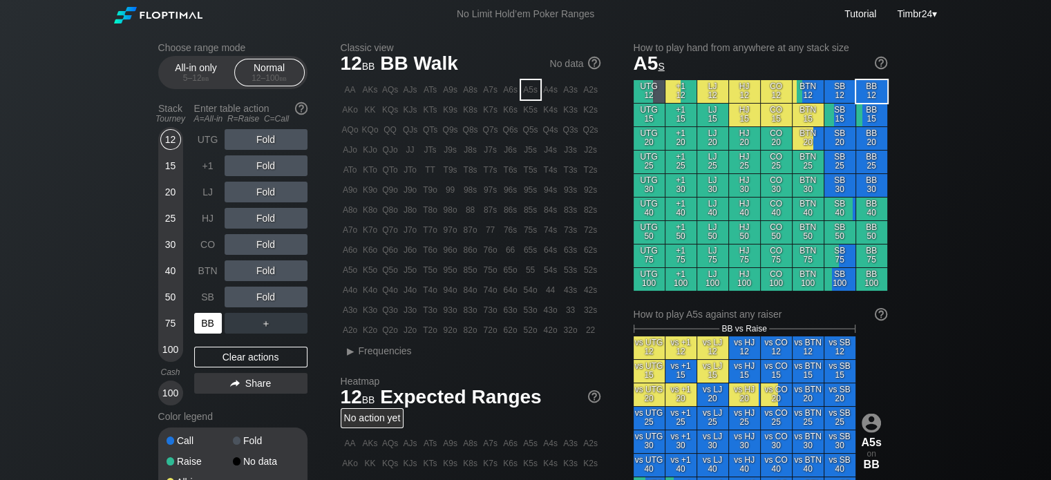
click at [212, 321] on div "BB" at bounding box center [208, 323] width 28 height 21
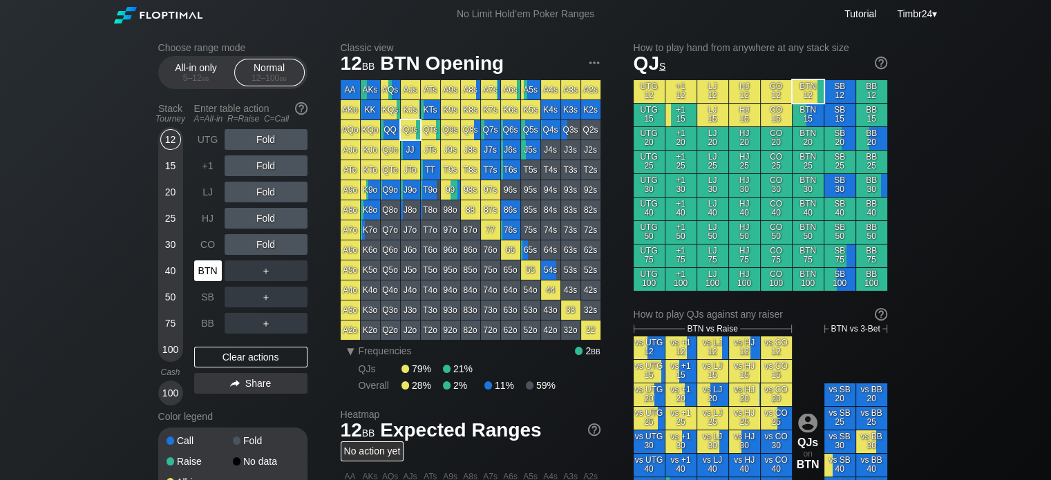
click at [202, 267] on div "BTN" at bounding box center [208, 270] width 28 height 21
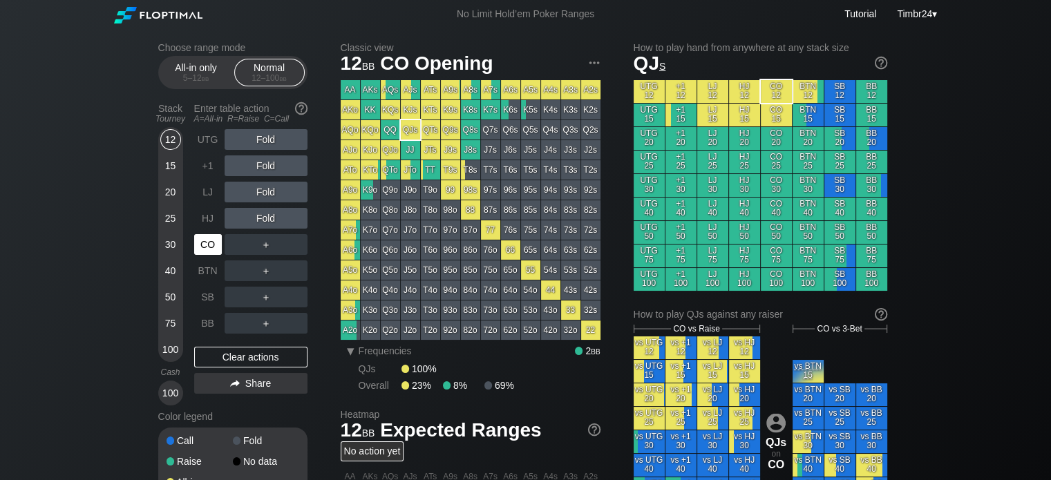
click at [203, 236] on div "CO" at bounding box center [208, 244] width 28 height 21
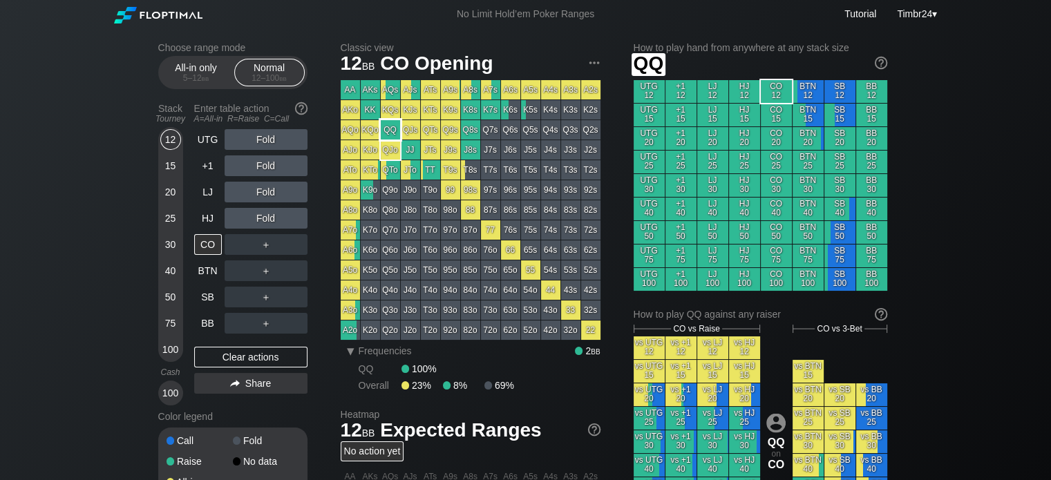
click at [394, 146] on div "QJo" at bounding box center [390, 149] width 19 height 19
